Goal: Information Seeking & Learning: Find specific fact

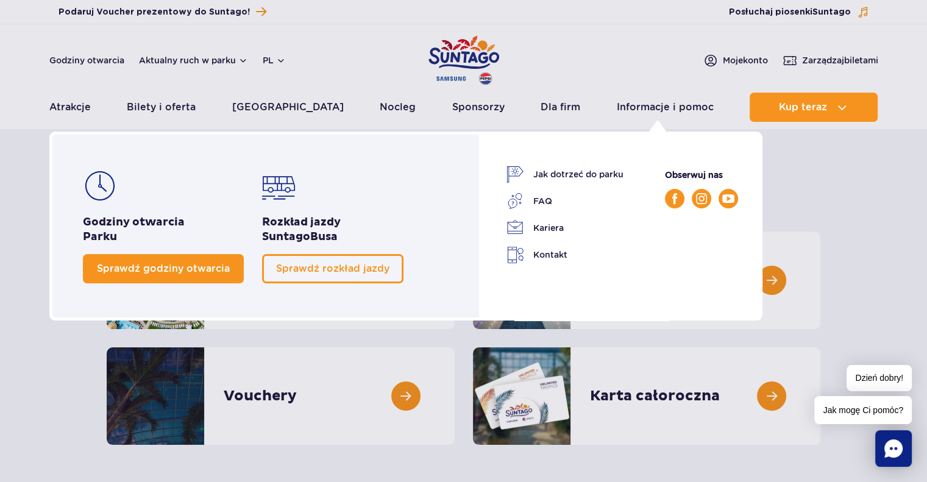
click at [198, 257] on link "Sprawdź godziny otwarcia" at bounding box center [163, 268] width 161 height 29
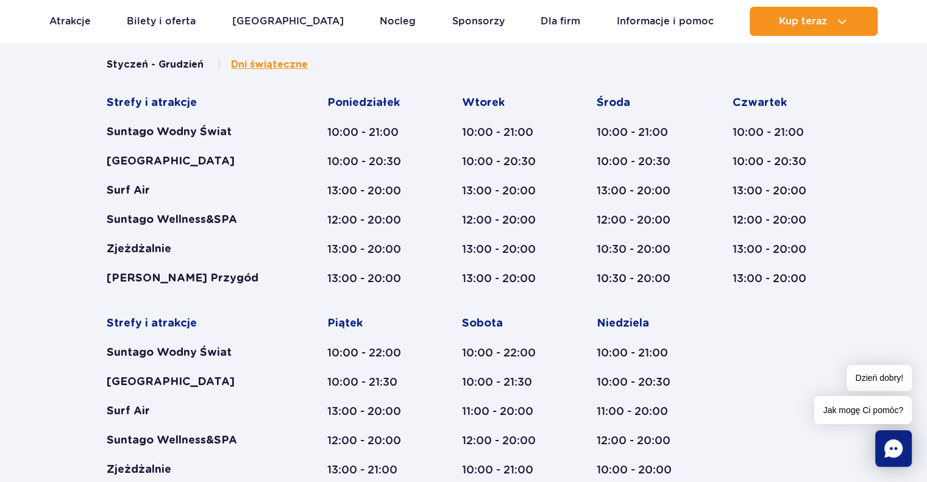
scroll to position [504, 0]
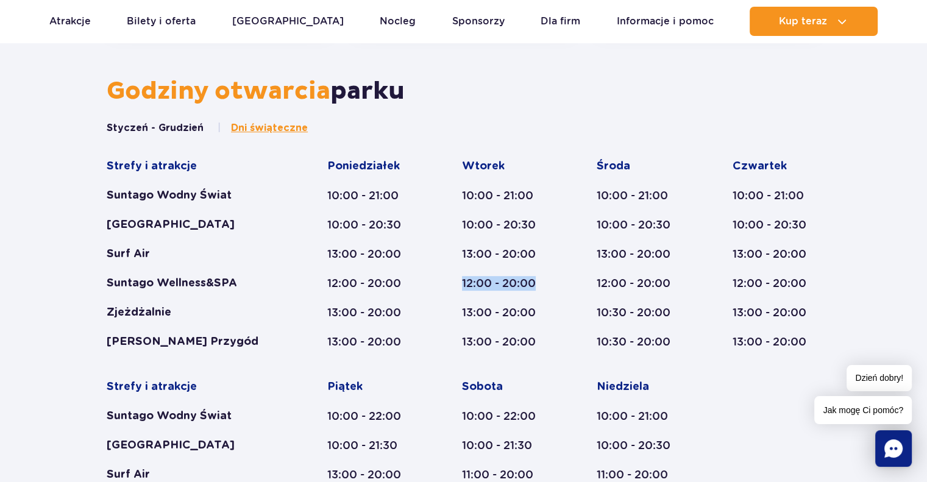
drag, startPoint x: 463, startPoint y: 284, endPoint x: 571, endPoint y: 286, distance: 107.9
click at [571, 286] on div "Strefy i atrakcje Suntago Wodny Świat Crocodile Island Surf Air Suntago Wellnes…" at bounding box center [464, 364] width 714 height 411
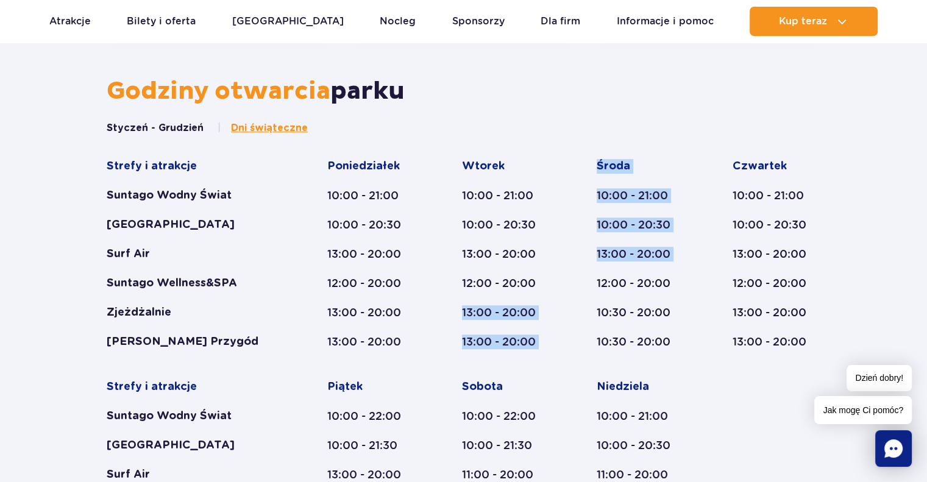
click at [573, 282] on div "Strefy i atrakcje Suntago Wodny Świat Crocodile Island Surf Air Suntago Wellnes…" at bounding box center [464, 364] width 714 height 411
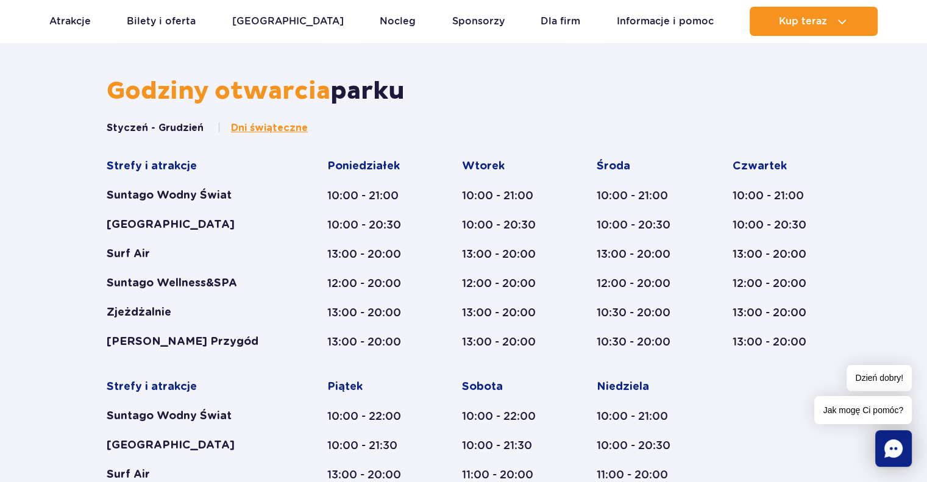
scroll to position [626, 0]
